Goal: Use online tool/utility: Utilize a website feature to perform a specific function

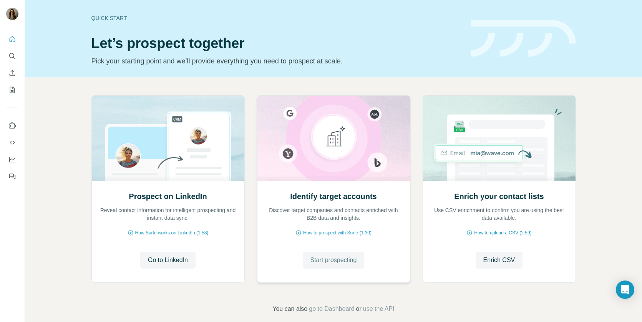
click at [327, 257] on span "Start prospecting" at bounding box center [333, 259] width 46 height 9
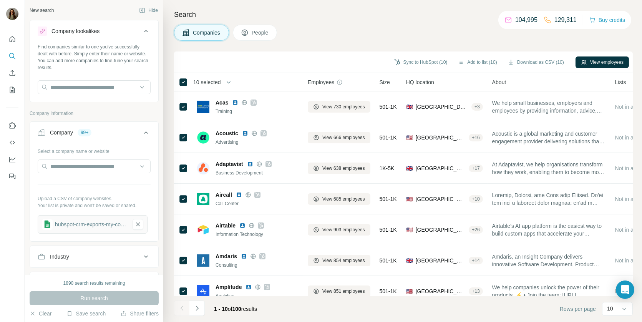
click at [216, 85] on span "10 selected" at bounding box center [207, 82] width 28 height 8
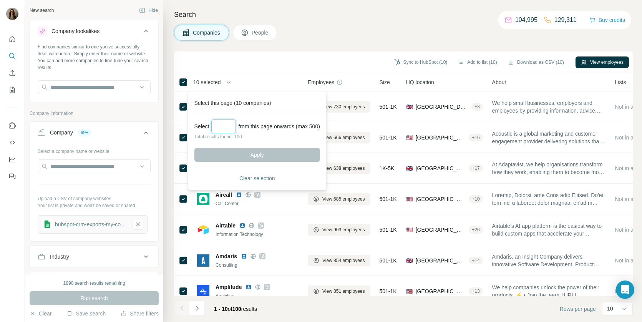
click at [225, 128] on input "Select a number (up to 500)" at bounding box center [223, 126] width 25 height 14
type input "*"
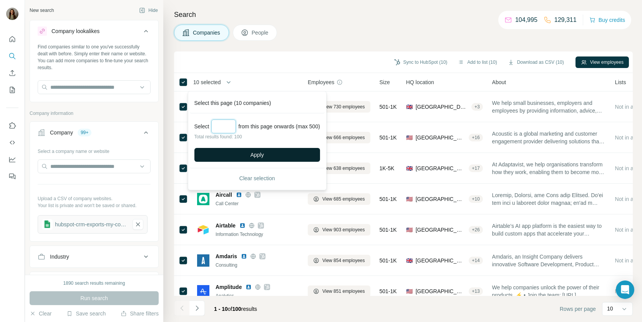
type input "***"
click at [254, 154] on span "Apply" at bounding box center [256, 155] width 13 height 8
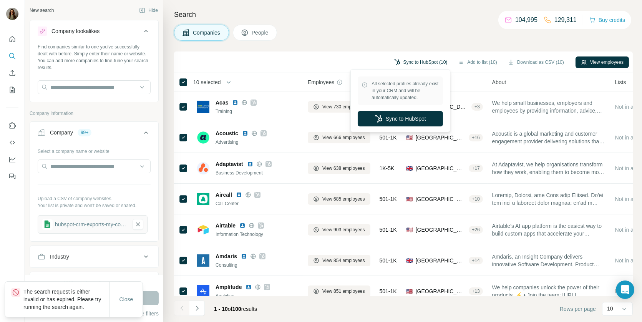
click at [416, 61] on button "Sync to HubSpot (10)" at bounding box center [421, 62] width 64 height 12
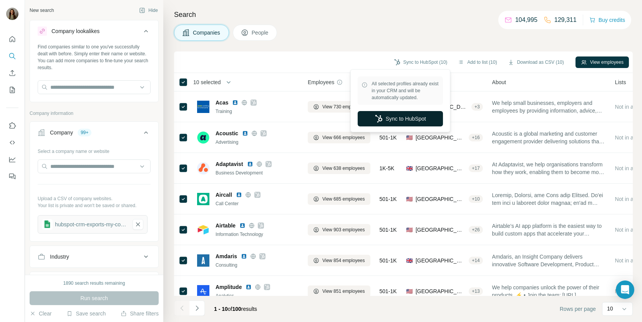
click at [411, 115] on button "Sync to HubSpot" at bounding box center [400, 118] width 85 height 15
